Goal: Task Accomplishment & Management: Complete application form

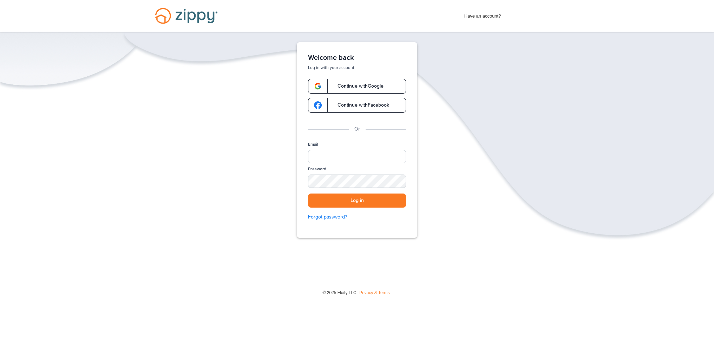
click at [345, 86] on span "Continue with Google" at bounding box center [357, 86] width 53 height 5
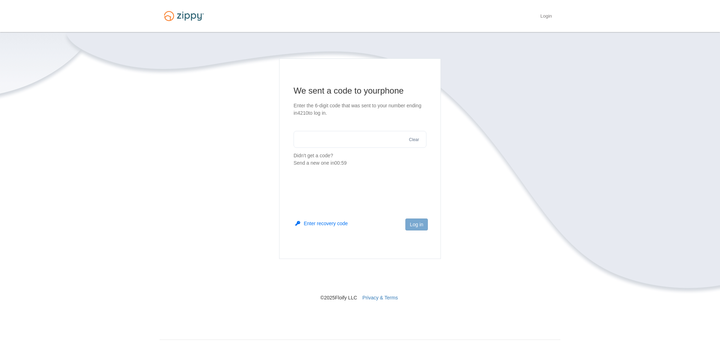
click at [374, 140] on input "text" at bounding box center [359, 139] width 133 height 17
type input "******"
click at [418, 228] on button "Log in" at bounding box center [416, 224] width 22 height 12
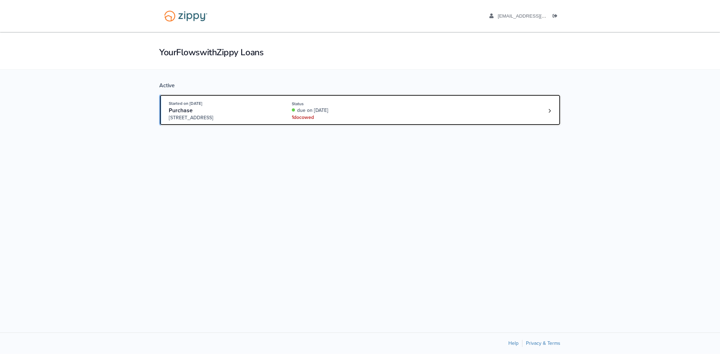
click at [326, 108] on div "due on Aug. 16th, 2025" at bounding box center [339, 110] width 94 height 7
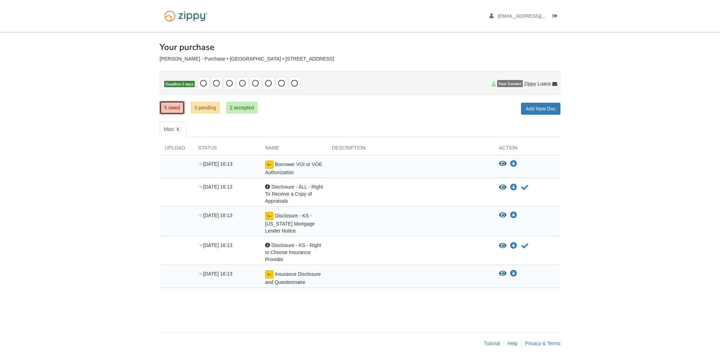
click at [165, 110] on link "5 owed" at bounding box center [172, 107] width 25 height 13
click at [268, 163] on img at bounding box center [269, 164] width 8 height 8
click at [503, 161] on icon "View Borrower VOI or VOE Authorization" at bounding box center [503, 163] width 8 height 7
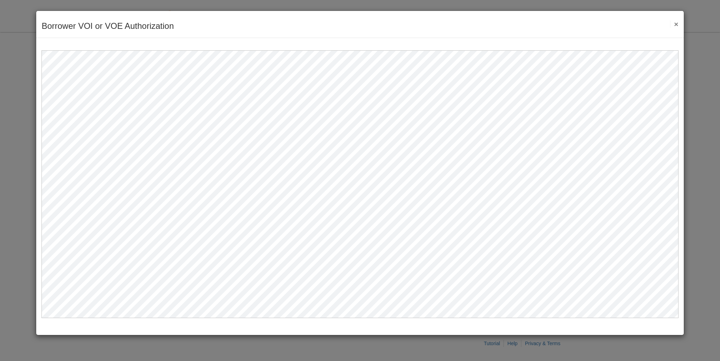
click at [675, 26] on button "×" at bounding box center [674, 23] width 8 height 7
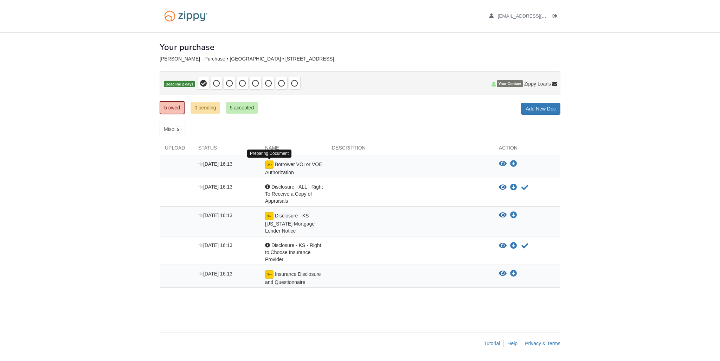
click at [266, 166] on img at bounding box center [269, 164] width 8 height 8
click at [504, 186] on icon "View Disclosure - ALL - Right To Receive a Copy of Appraisals" at bounding box center [503, 187] width 8 height 7
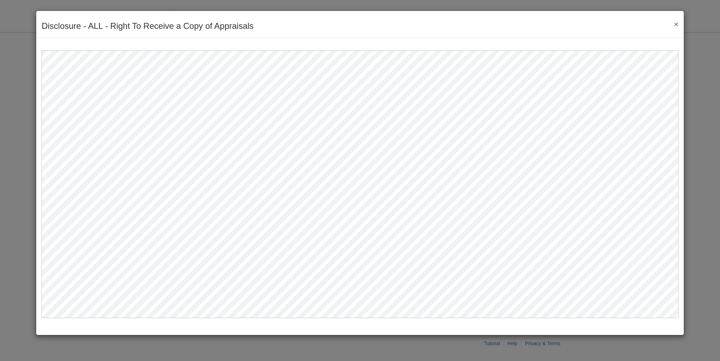
click at [675, 24] on button "×" at bounding box center [674, 23] width 8 height 7
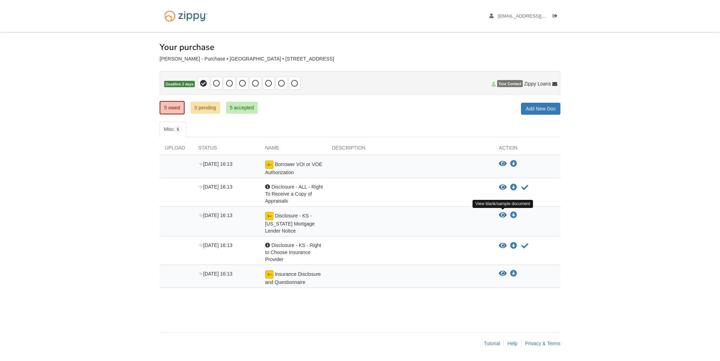
click at [499, 213] on icon "View Disclosure - KS - Kansas Mortgage Lender Notice" at bounding box center [503, 215] width 8 height 7
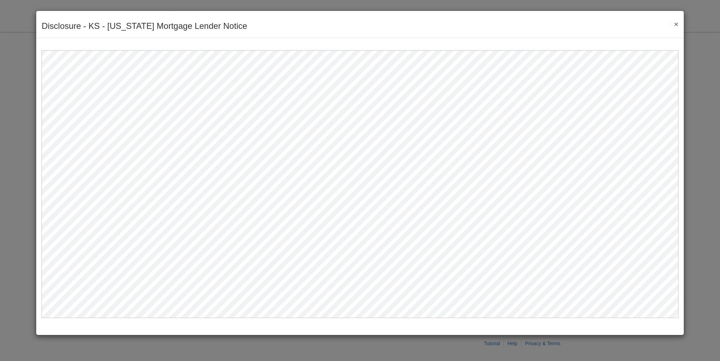
click at [676, 26] on button "×" at bounding box center [674, 23] width 8 height 7
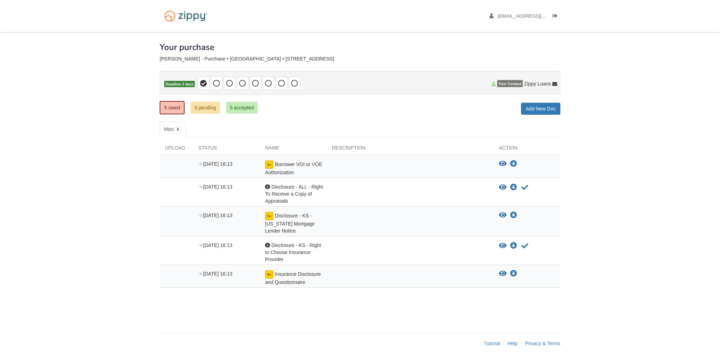
click at [505, 245] on icon "View Disclosure - KS - Right to Choose Insurance Provider" at bounding box center [503, 245] width 8 height 7
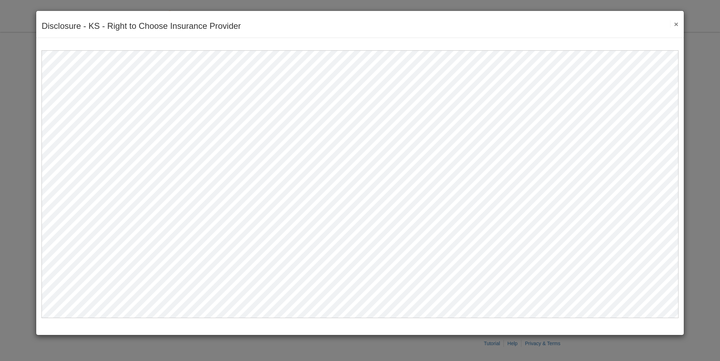
click at [673, 27] on button "×" at bounding box center [674, 23] width 8 height 7
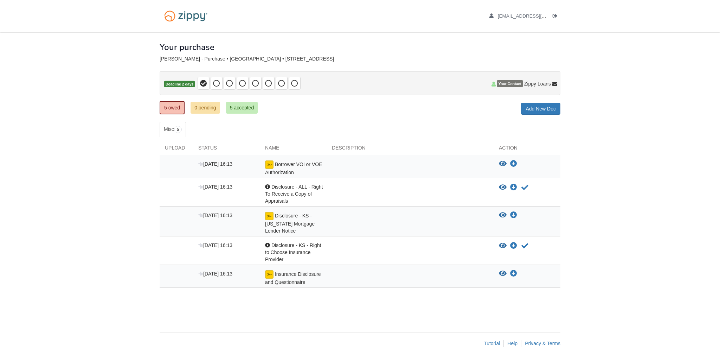
click at [294, 275] on div "Insurance Disclosure and Questionnaire" at bounding box center [293, 277] width 67 height 15
click at [500, 272] on icon "View Insurance Disclosure and Questionnaire" at bounding box center [503, 273] width 8 height 7
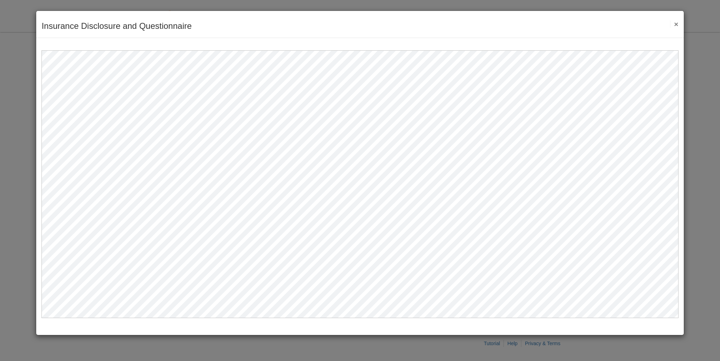
click at [678, 24] on div "Insurance Disclosure and Questionnaire Save Cancel Previous Document Next Docum…" at bounding box center [359, 24] width 647 height 27
click at [678, 24] on button "×" at bounding box center [674, 23] width 8 height 7
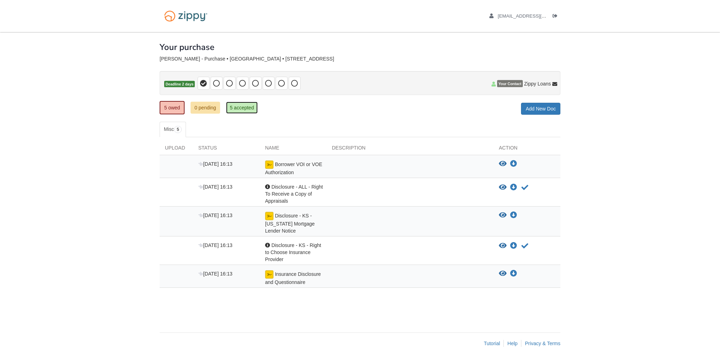
click at [238, 102] on link "5 accepted" at bounding box center [242, 108] width 32 height 12
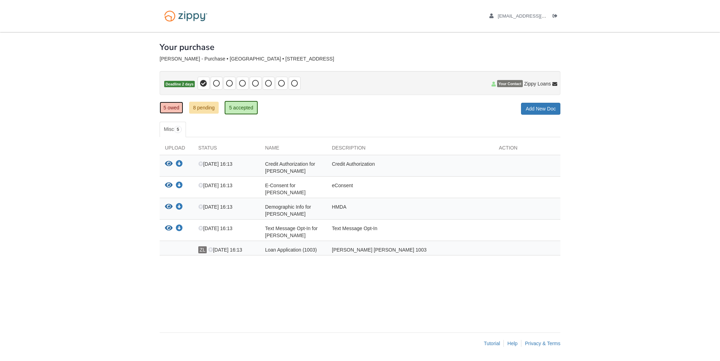
click at [172, 107] on link "5 owed" at bounding box center [172, 108] width 24 height 12
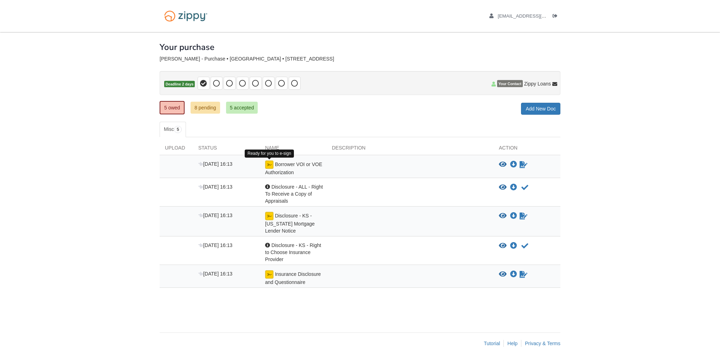
click at [272, 165] on img at bounding box center [269, 164] width 8 height 8
click icon "Sign Form"
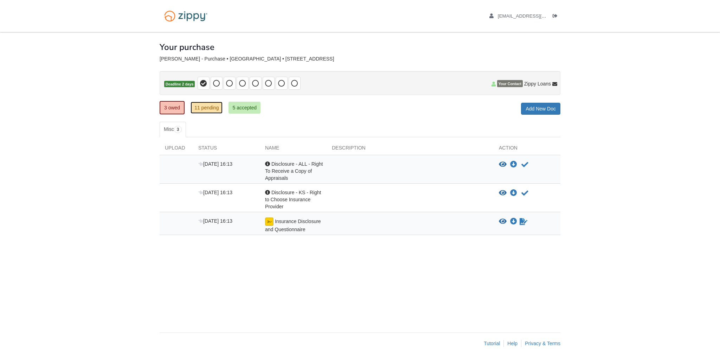
click at [198, 107] on link "11 pending" at bounding box center [206, 108] width 32 height 12
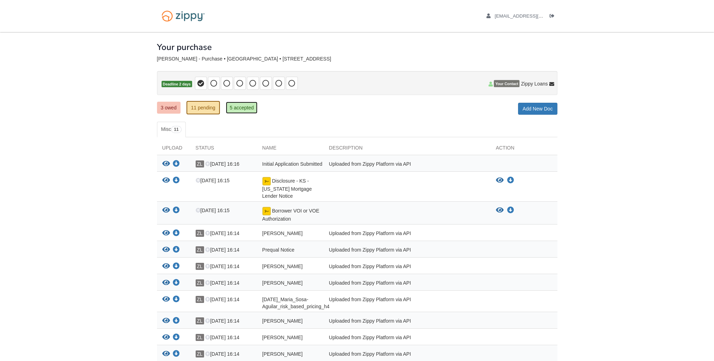
click at [237, 111] on link "5 accepted" at bounding box center [242, 108] width 32 height 12
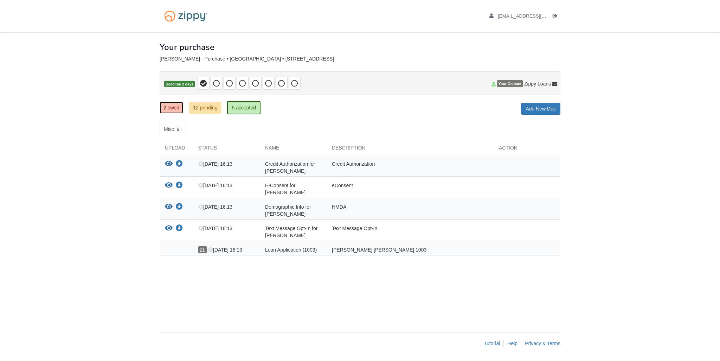
click at [177, 106] on link "2 owed" at bounding box center [172, 108] width 24 height 12
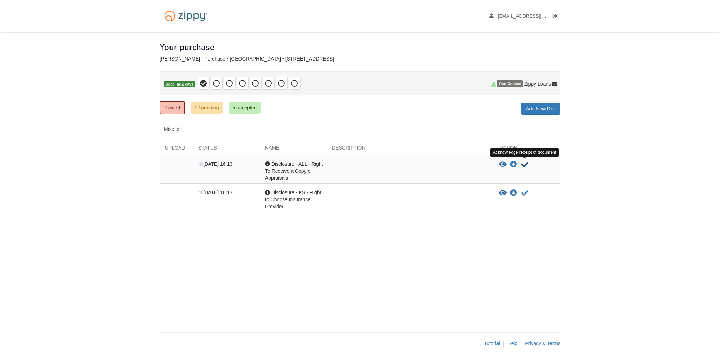
click at [524, 162] on icon "Acknowledge receipt of document" at bounding box center [524, 164] width 7 height 7
click at [526, 161] on icon "Acknowledge receipt of document" at bounding box center [524, 164] width 7 height 7
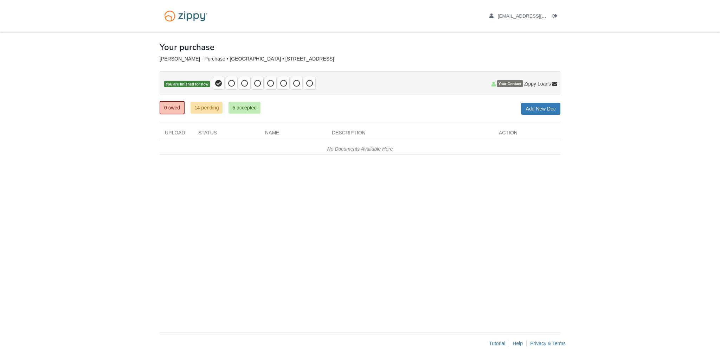
click at [324, 201] on div "× × × Pending Add Document Notice document will be included in the email sent t…" at bounding box center [360, 178] width 401 height 293
click at [202, 110] on link "14 pending" at bounding box center [206, 108] width 32 height 12
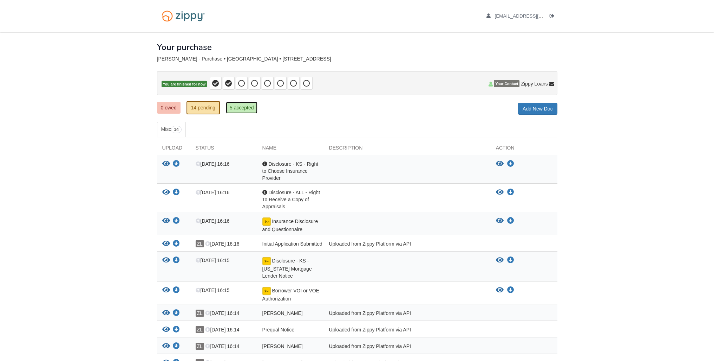
click at [246, 106] on link "5 accepted" at bounding box center [242, 108] width 32 height 12
